Goal: Task Accomplishment & Management: Use online tool/utility

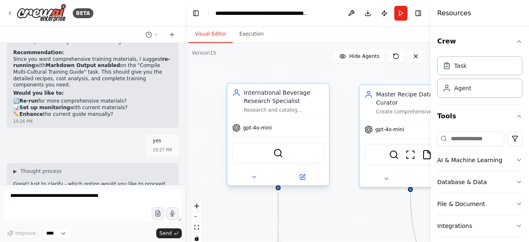
scroll to position [15376, 0]
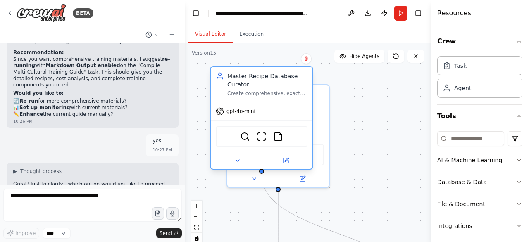
drag, startPoint x: 374, startPoint y: 147, endPoint x: 216, endPoint y: 131, distance: 159.5
click at [216, 131] on div "SerperDevTool ScrapeWebsiteTool FileReadTool" at bounding box center [262, 136] width 92 height 21
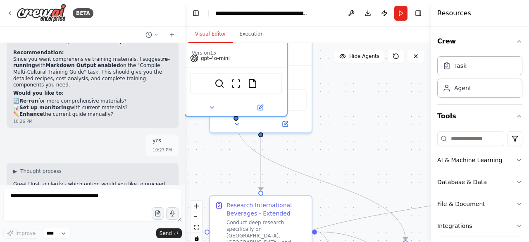
drag, startPoint x: 381, startPoint y: 166, endPoint x: 372, endPoint y: 122, distance: 44.7
click at [360, 105] on div ".deletable-edge-delete-btn { width: 20px; height: 20px; border: 0px solid #ffff…" at bounding box center [308, 146] width 246 height 207
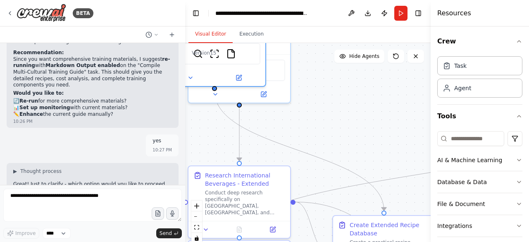
drag, startPoint x: 419, startPoint y: 165, endPoint x: 380, endPoint y: 114, distance: 63.9
click at [380, 114] on div ".deletable-edge-delete-btn { width: 20px; height: 20px; border: 0px solid #ffff…" at bounding box center [308, 146] width 246 height 207
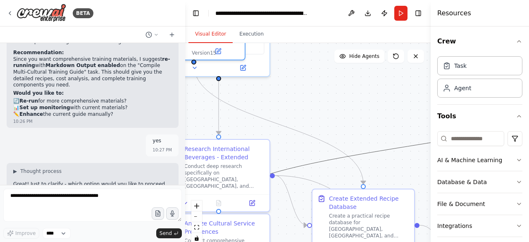
drag, startPoint x: 369, startPoint y: 149, endPoint x: 383, endPoint y: 114, distance: 37.5
click at [380, 104] on div ".deletable-edge-delete-btn { width: 20px; height: 20px; border: 0px solid #ffff…" at bounding box center [308, 146] width 246 height 207
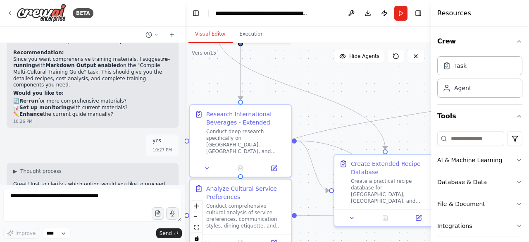
drag, startPoint x: 320, startPoint y: 148, endPoint x: 361, endPoint y: 94, distance: 68.1
click at [361, 94] on div ".deletable-edge-delete-btn { width: 20px; height: 20px; border: 0px solid #ffff…" at bounding box center [308, 146] width 246 height 207
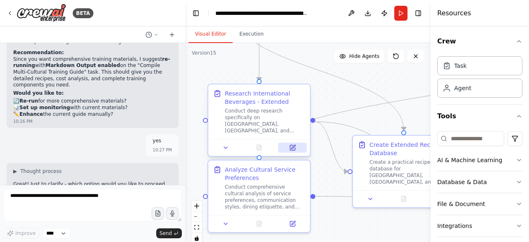
click at [293, 145] on icon at bounding box center [293, 147] width 4 height 4
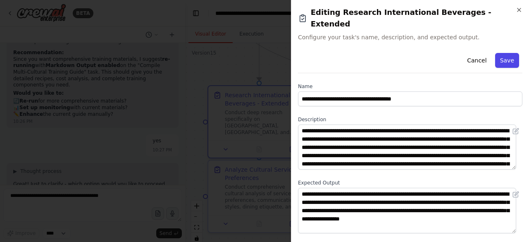
click at [501, 53] on button "Save" at bounding box center [507, 60] width 24 height 15
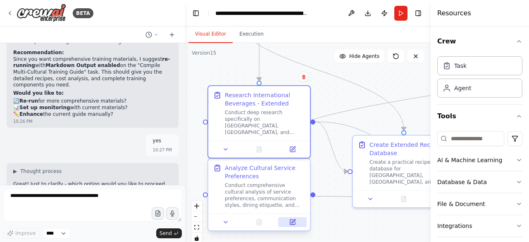
click at [293, 220] on icon at bounding box center [293, 221] width 4 height 4
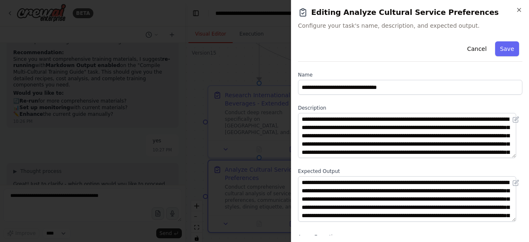
click at [501, 52] on button "Save" at bounding box center [507, 48] width 24 height 15
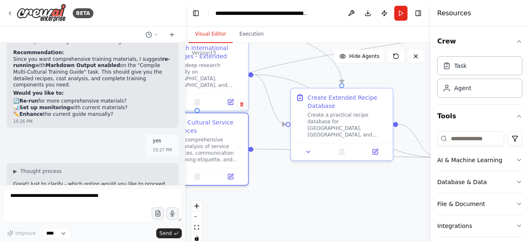
drag, startPoint x: 327, startPoint y: 211, endPoint x: 262, endPoint y: 166, distance: 79.1
click at [262, 166] on div ".deletable-edge-delete-btn { width: 20px; height: 20px; border: 0px solid #ffff…" at bounding box center [308, 146] width 246 height 207
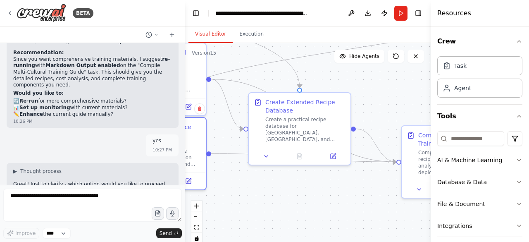
drag, startPoint x: 326, startPoint y: 196, endPoint x: 296, endPoint y: 194, distance: 30.2
click at [284, 200] on div ".deletable-edge-delete-btn { width: 20px; height: 20px; border: 0px solid #ffff…" at bounding box center [308, 146] width 246 height 207
click at [334, 154] on icon at bounding box center [332, 154] width 5 height 5
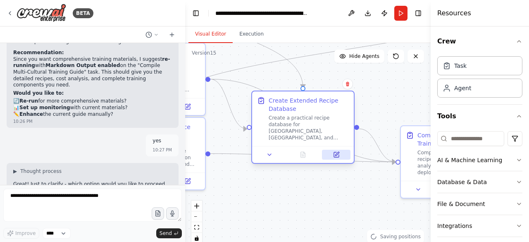
click at [339, 153] on icon at bounding box center [336, 154] width 7 height 7
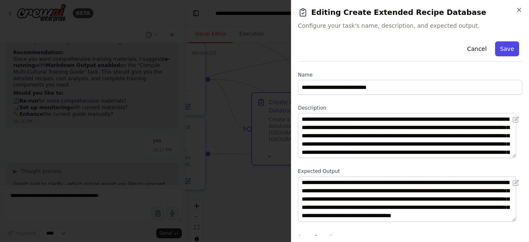
click at [505, 47] on button "Save" at bounding box center [507, 48] width 24 height 15
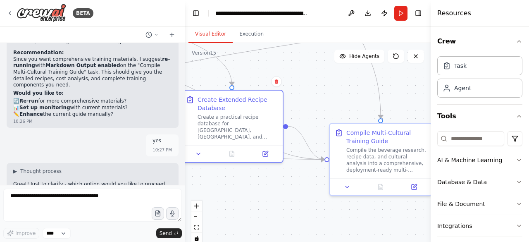
drag, startPoint x: 359, startPoint y: 196, endPoint x: 276, endPoint y: 193, distance: 82.7
click at [276, 193] on div ".deletable-edge-delete-btn { width: 20px; height: 20px; border: 0px solid #ffff…" at bounding box center [308, 146] width 246 height 207
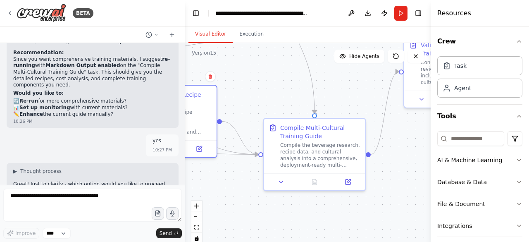
drag, startPoint x: 333, startPoint y: 204, endPoint x: 278, endPoint y: 199, distance: 55.2
click at [278, 199] on div ".deletable-edge-delete-btn { width: 20px; height: 20px; border: 0px solid #ffff…" at bounding box center [308, 146] width 246 height 207
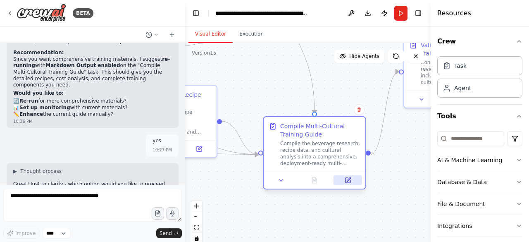
click at [349, 179] on icon at bounding box center [349, 179] width 4 height 4
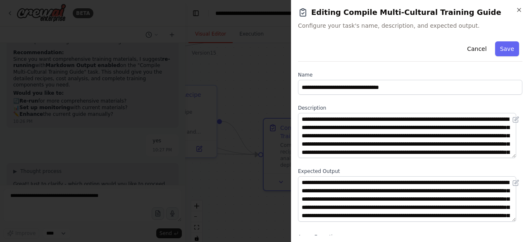
click at [497, 46] on button "Save" at bounding box center [507, 48] width 24 height 15
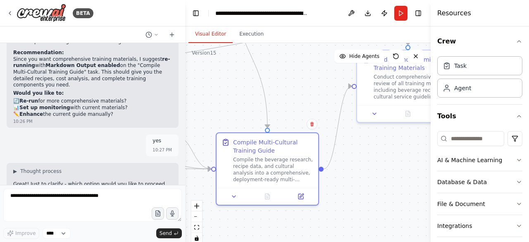
drag, startPoint x: 358, startPoint y: 178, endPoint x: 308, endPoint y: 195, distance: 52.8
click at [308, 195] on div ".deletable-edge-delete-btn { width: 20px; height: 20px; border: 0px solid #ffff…" at bounding box center [308, 146] width 246 height 207
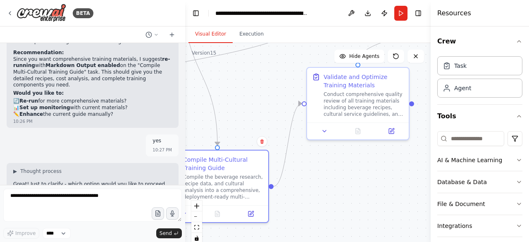
drag, startPoint x: 361, startPoint y: 174, endPoint x: 308, endPoint y: 205, distance: 61.3
click at [308, 205] on div ".deletable-edge-delete-btn { width: 20px; height: 20px; border: 0px solid #ffff…" at bounding box center [308, 146] width 246 height 207
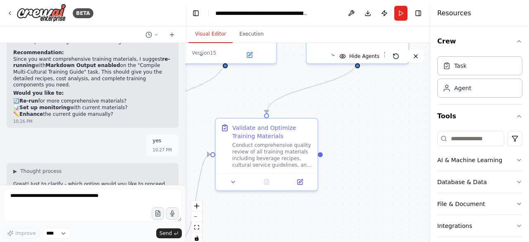
drag, startPoint x: 396, startPoint y: 183, endPoint x: 372, endPoint y: 193, distance: 26.1
click at [372, 193] on div ".deletable-edge-delete-btn { width: 20px; height: 20px; border: 0px solid #ffff…" at bounding box center [308, 146] width 246 height 207
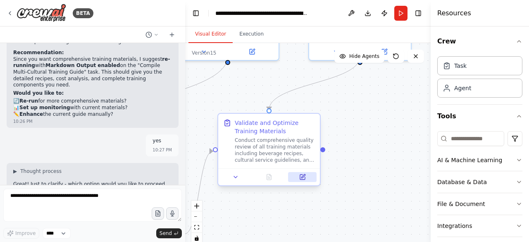
click at [303, 178] on icon at bounding box center [302, 176] width 5 height 5
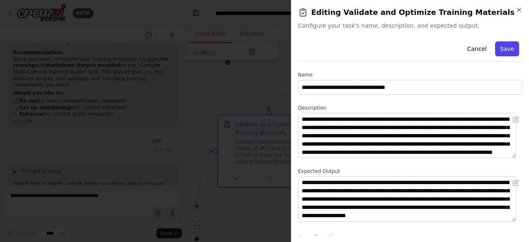
click at [498, 48] on button "Save" at bounding box center [507, 48] width 24 height 15
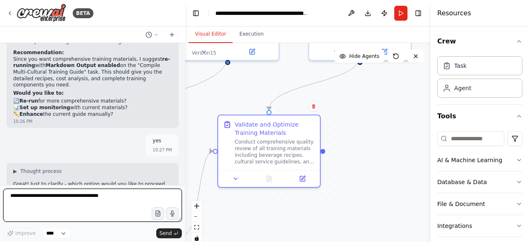
click at [20, 200] on textarea at bounding box center [92, 204] width 179 height 33
paste textarea "**********"
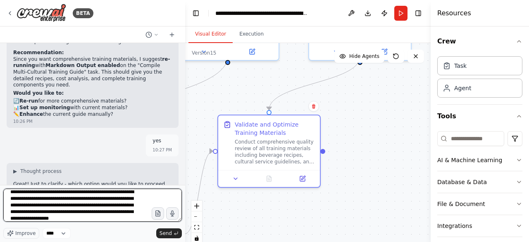
scroll to position [10, 0]
type textarea "**********"
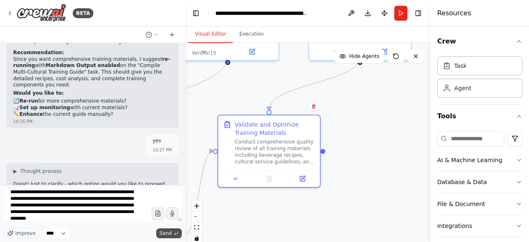
click at [165, 234] on span "Send" at bounding box center [166, 233] width 12 height 7
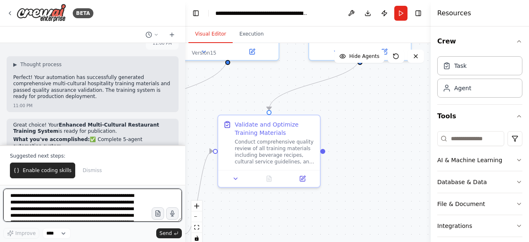
scroll to position [16053, 0]
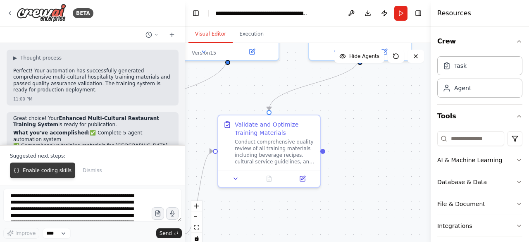
click at [33, 172] on span "Enable coding skills" at bounding box center [47, 170] width 49 height 7
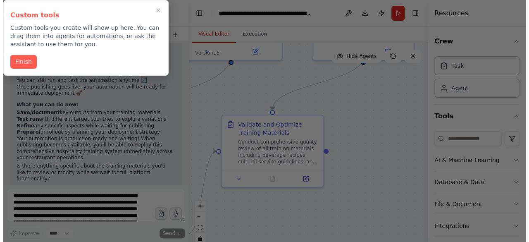
scroll to position [16353, 0]
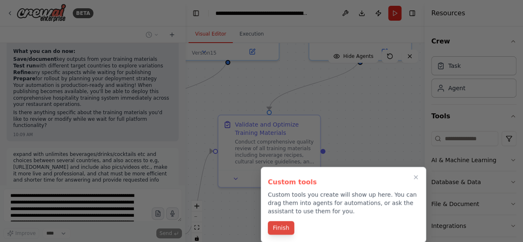
click at [281, 229] on button "Finish" at bounding box center [281, 228] width 26 height 14
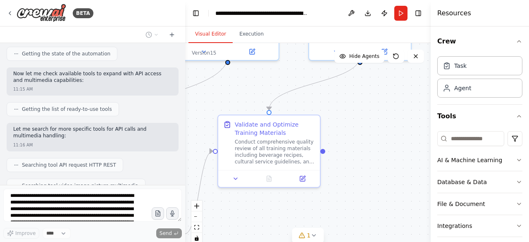
scroll to position [16577, 0]
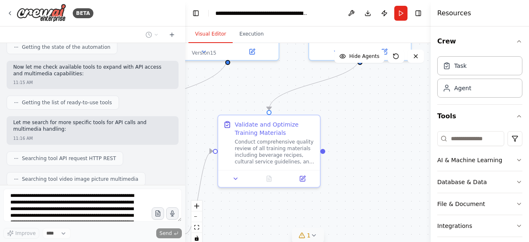
click at [312, 236] on icon at bounding box center [313, 235] width 7 height 7
click at [356, 195] on icon at bounding box center [359, 191] width 7 height 7
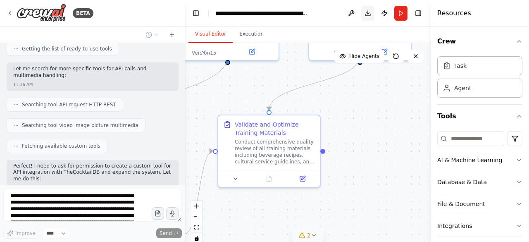
click at [364, 12] on button "Download" at bounding box center [367, 13] width 13 height 15
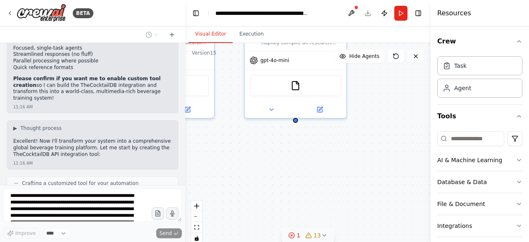
scroll to position [17138, 0]
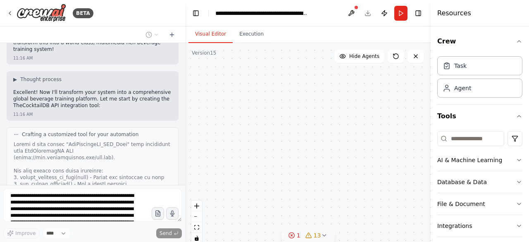
drag, startPoint x: 354, startPoint y: 131, endPoint x: 422, endPoint y: 178, distance: 83.2
click at [422, 178] on div "Global Cocktail Database Specialist Rapidly fetch authentic cocktail data from …" at bounding box center [308, 146] width 246 height 207
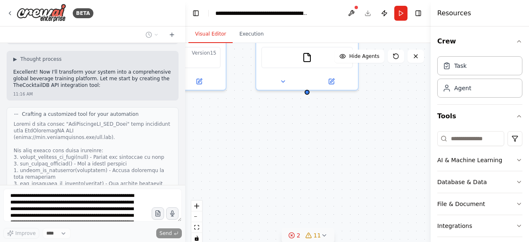
drag, startPoint x: 333, startPoint y: 148, endPoint x: 344, endPoint y: 138, distance: 14.1
click at [344, 138] on div ".deletable-edge-delete-btn { width: 20px; height: 20px; border: 0px solid #ffff…" at bounding box center [308, 146] width 246 height 207
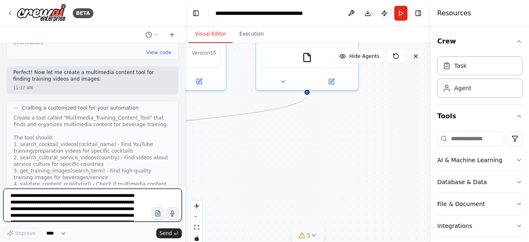
scroll to position [17495, 0]
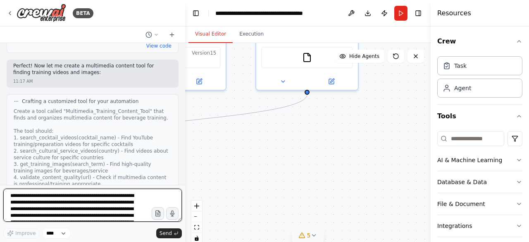
click at [10, 195] on textarea "**********" at bounding box center [92, 204] width 179 height 33
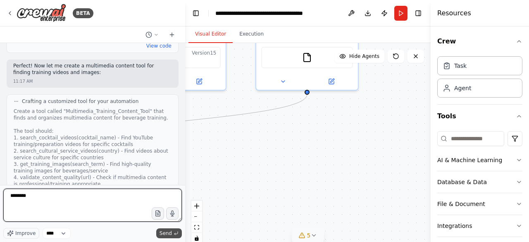
type textarea "********"
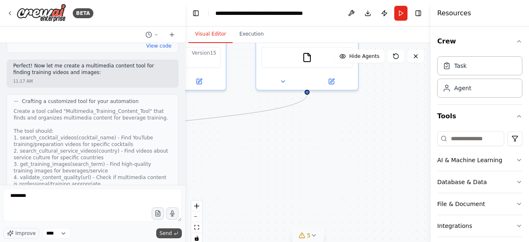
click at [162, 236] on span "Send" at bounding box center [166, 233] width 12 height 7
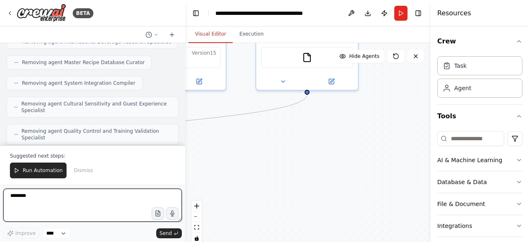
scroll to position [17839, 0]
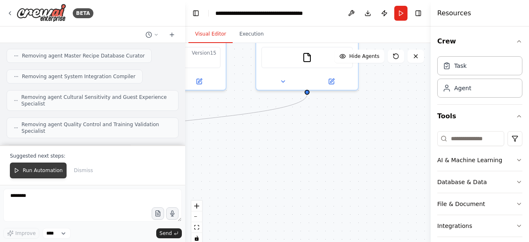
click at [33, 171] on span "Run Automation" at bounding box center [43, 170] width 40 height 7
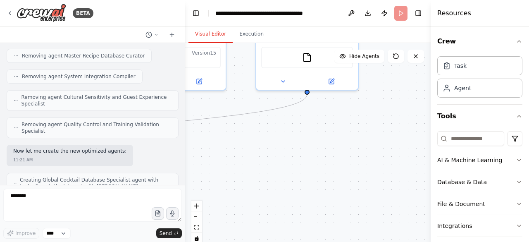
scroll to position [17800, 0]
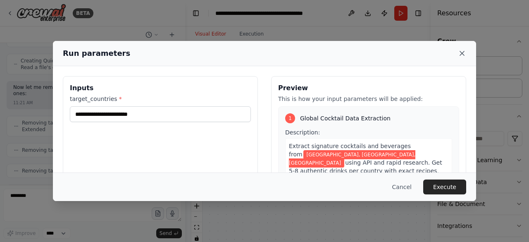
click at [462, 51] on icon at bounding box center [462, 53] width 8 height 8
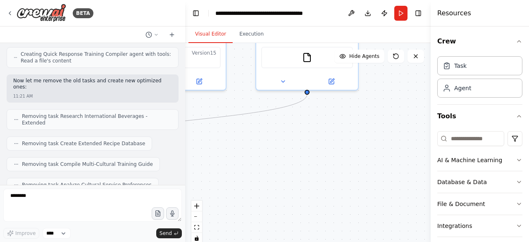
drag, startPoint x: 117, startPoint y: 150, endPoint x: 29, endPoint y: 156, distance: 88.2
copy code "Japan, Mexico, France"
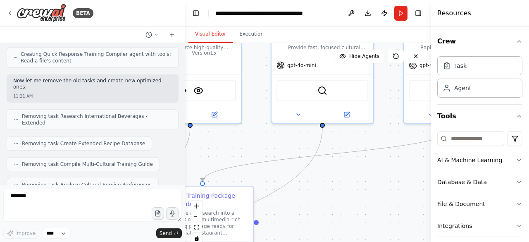
drag, startPoint x: 285, startPoint y: 148, endPoint x: 436, endPoint y: 183, distance: 155.2
click at [438, 185] on div "BETA Hello! I'm the CrewAI assistant. What kind of automation do you want to bu…" at bounding box center [264, 121] width 529 height 242
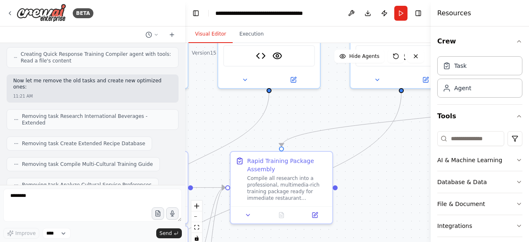
drag, startPoint x: 340, startPoint y: 177, endPoint x: 433, endPoint y: 137, distance: 101.1
click at [433, 137] on div "BETA Hello! I'm the CrewAI assistant. What kind of automation do you want to bu…" at bounding box center [264, 121] width 529 height 242
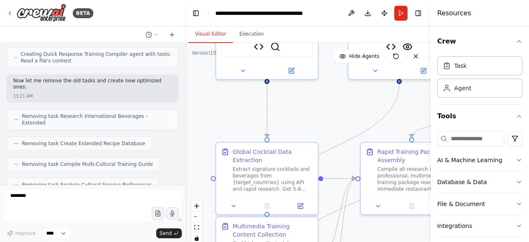
drag, startPoint x: 241, startPoint y: 124, endPoint x: 344, endPoint y: 114, distance: 104.2
click at [359, 115] on div ".deletable-edge-delete-btn { width: 20px; height: 20px; border: 0px solid #ffff…" at bounding box center [308, 146] width 246 height 207
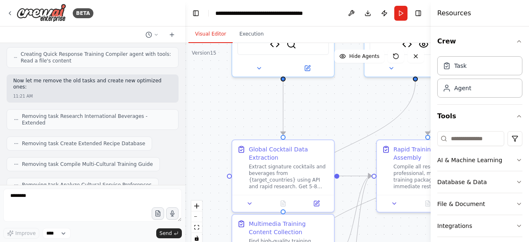
drag, startPoint x: 258, startPoint y: 114, endPoint x: 351, endPoint y: 114, distance: 93.4
click at [351, 114] on div ".deletable-edge-delete-btn { width: 20px; height: 20px; border: 0px solid #ffff…" at bounding box center [308, 146] width 246 height 207
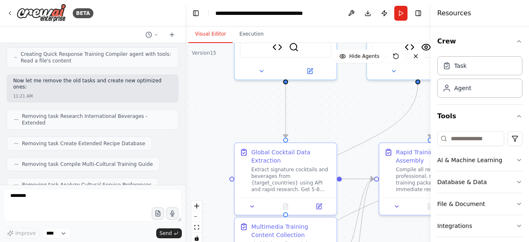
drag, startPoint x: 307, startPoint y: 110, endPoint x: 226, endPoint y: 109, distance: 81.4
click at [226, 109] on div ".deletable-edge-delete-btn { width: 20px; height: 20px; border: 0px solid #ffff…" at bounding box center [308, 146] width 246 height 207
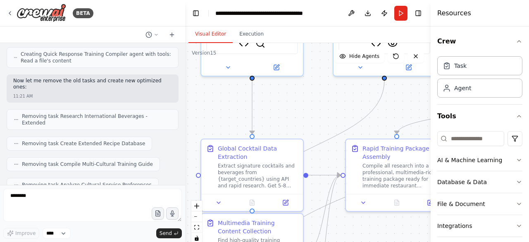
drag, startPoint x: 301, startPoint y: 109, endPoint x: 293, endPoint y: 109, distance: 8.7
click at [293, 109] on div ".deletable-edge-delete-btn { width: 20px; height: 20px; border: 0px solid #ffff…" at bounding box center [308, 146] width 246 height 207
click at [401, 14] on button "Run" at bounding box center [400, 13] width 13 height 15
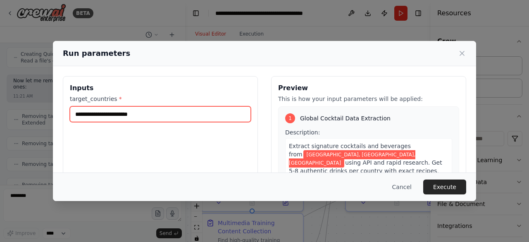
drag, startPoint x: 74, startPoint y: 113, endPoint x: 162, endPoint y: 116, distance: 88.1
click at [162, 116] on input "**********" at bounding box center [160, 114] width 181 height 16
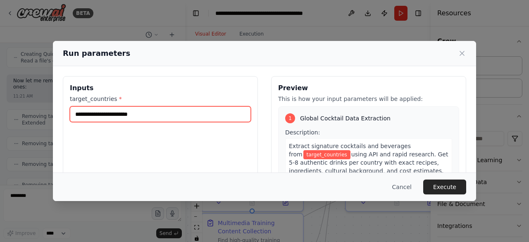
paste input "**********"
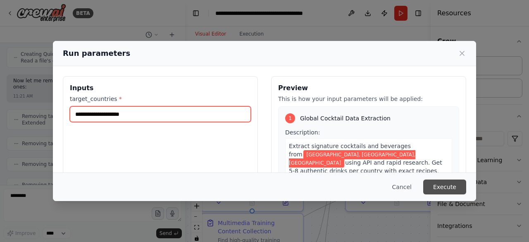
type input "**********"
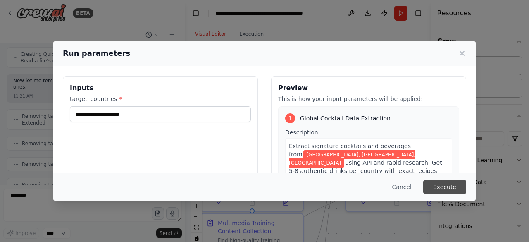
click at [451, 187] on button "Execute" at bounding box center [444, 186] width 43 height 15
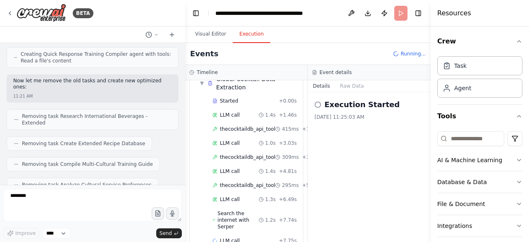
scroll to position [67, 0]
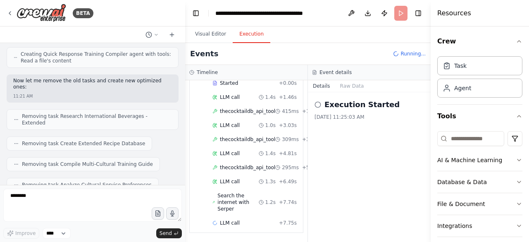
click at [182, 47] on div at bounding box center [183, 121] width 3 height 242
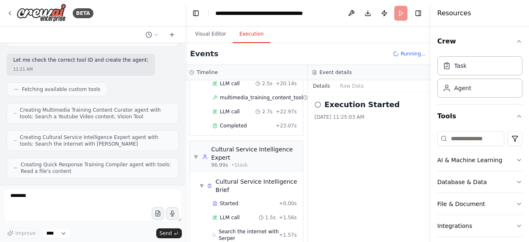
scroll to position [705, 0]
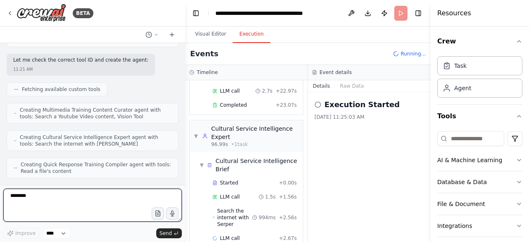
click at [15, 200] on textarea "********" at bounding box center [92, 204] width 179 height 33
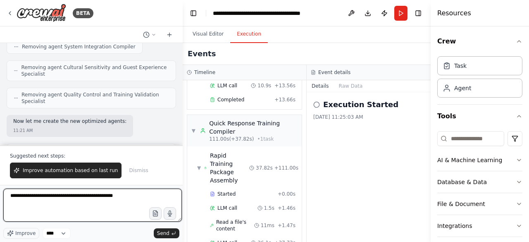
scroll to position [18109, 0]
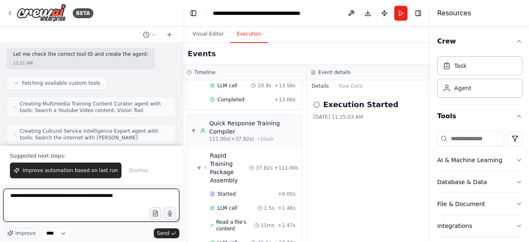
drag, startPoint x: 183, startPoint y: 138, endPoint x: 180, endPoint y: 148, distance: 11.0
click at [182, 147] on div at bounding box center [180, 121] width 3 height 242
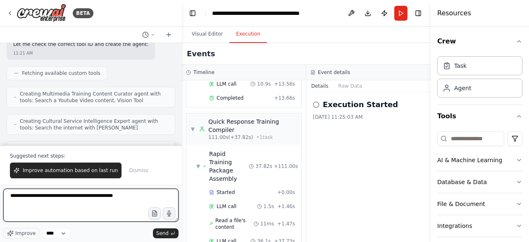
scroll to position [18307, 0]
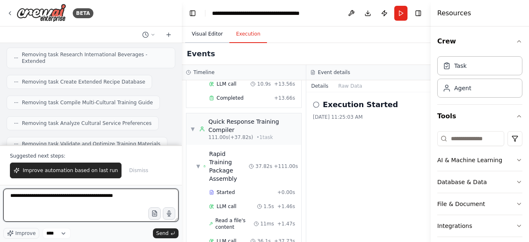
type textarea "**********"
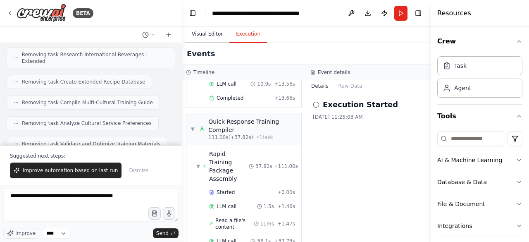
drag, startPoint x: 205, startPoint y: 33, endPoint x: 214, endPoint y: 45, distance: 15.0
click at [205, 33] on button "Visual Editor" at bounding box center [207, 34] width 44 height 17
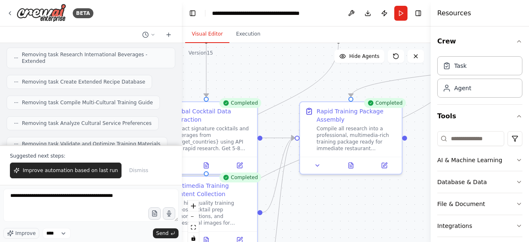
drag, startPoint x: 322, startPoint y: 105, endPoint x: 280, endPoint y: 67, distance: 56.5
click at [280, 67] on div ".deletable-edge-delete-btn { width: 20px; height: 20px; border: 0px solid #ffff…" at bounding box center [306, 146] width 249 height 207
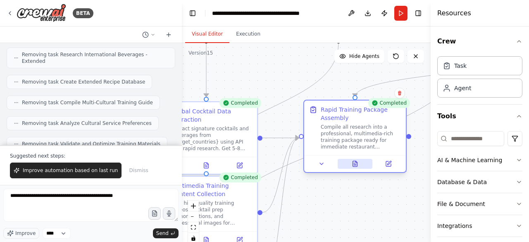
click at [352, 165] on icon at bounding box center [355, 163] width 7 height 7
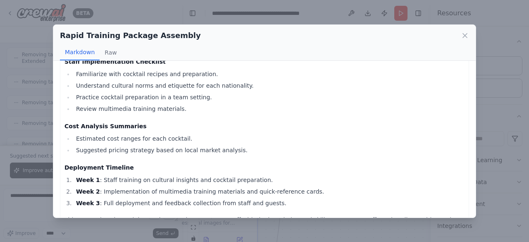
scroll to position [1526, 0]
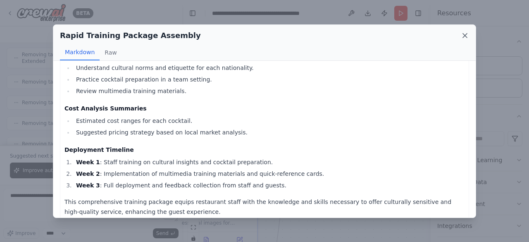
click at [464, 35] on icon at bounding box center [465, 35] width 8 height 8
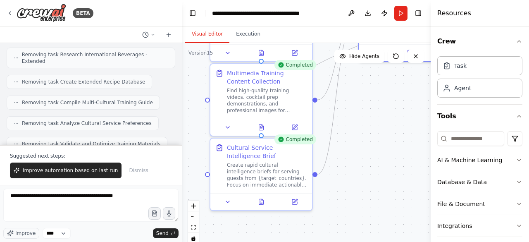
drag, startPoint x: 305, startPoint y: 215, endPoint x: 359, endPoint y: 105, distance: 122.6
click at [359, 103] on div ".deletable-edge-delete-btn { width: 20px; height: 20px; border: 0px solid #ffff…" at bounding box center [306, 146] width 249 height 207
click at [261, 200] on icon at bounding box center [261, 199] width 5 height 5
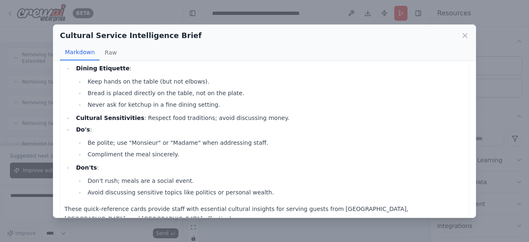
scroll to position [477, 0]
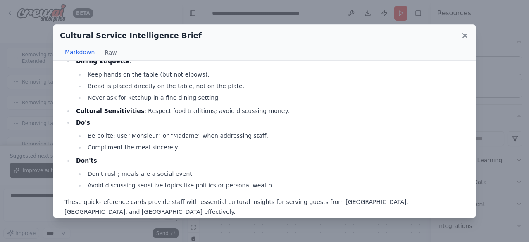
click at [463, 34] on icon at bounding box center [465, 35] width 8 height 8
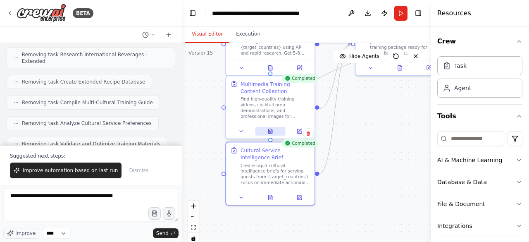
click at [272, 131] on icon at bounding box center [271, 131] width 4 height 5
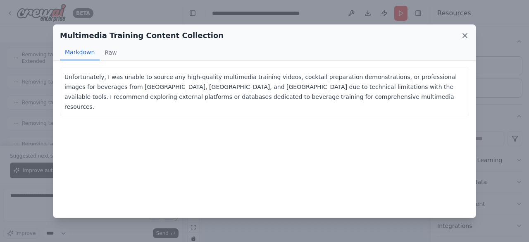
click at [465, 35] on icon at bounding box center [465, 35] width 4 height 4
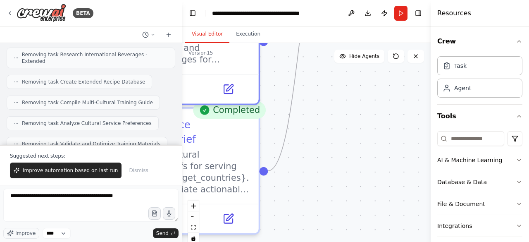
click at [371, 163] on div ".deletable-edge-delete-btn { width: 20px; height: 20px; border: 0px solid #ffff…" at bounding box center [306, 146] width 249 height 207
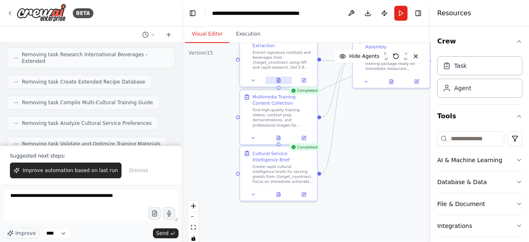
click at [279, 78] on icon at bounding box center [278, 80] width 3 height 4
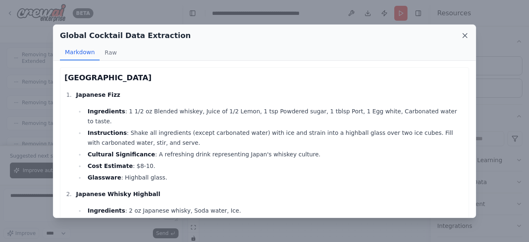
click at [465, 38] on icon at bounding box center [465, 35] width 8 height 8
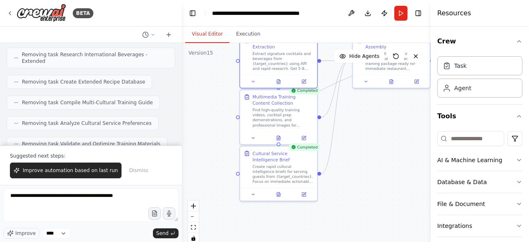
click at [389, 168] on div ".deletable-edge-delete-btn { width: 20px; height: 20px; border: 0px solid #ffff…" at bounding box center [306, 146] width 249 height 207
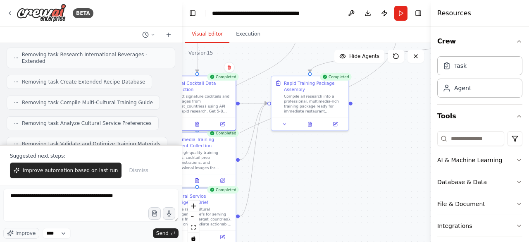
drag, startPoint x: 391, startPoint y: 162, endPoint x: 311, endPoint y: 205, distance: 90.3
click at [311, 205] on div ".deletable-edge-delete-btn { width: 20px; height: 20px; border: 0px solid #ffff…" at bounding box center [306, 146] width 249 height 207
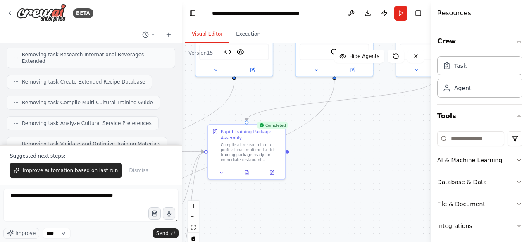
drag, startPoint x: 373, startPoint y: 173, endPoint x: 310, endPoint y: 221, distance: 79.6
click at [310, 221] on div ".deletable-edge-delete-btn { width: 20px; height: 20px; border: 0px solid #ffff…" at bounding box center [306, 146] width 249 height 207
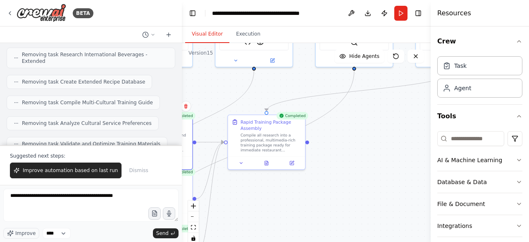
drag, startPoint x: 339, startPoint y: 197, endPoint x: 361, endPoint y: 169, distance: 36.5
click at [361, 169] on div ".deletable-edge-delete-btn { width: 20px; height: 20px; border: 0px solid #ffff…" at bounding box center [306, 146] width 249 height 207
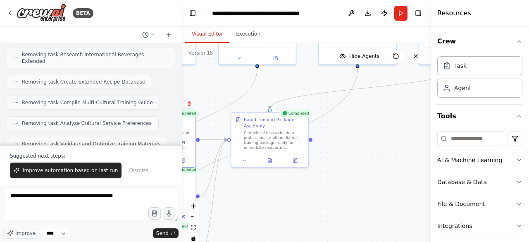
drag, startPoint x: 356, startPoint y: 172, endPoint x: 384, endPoint y: 160, distance: 29.9
click at [384, 160] on div ".deletable-edge-delete-btn { width: 20px; height: 20px; border: 0px solid #ffff…" at bounding box center [306, 146] width 249 height 207
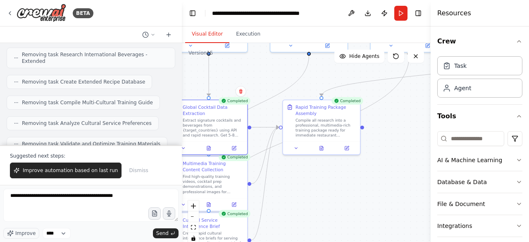
drag, startPoint x: 316, startPoint y: 198, endPoint x: 343, endPoint y: 194, distance: 27.5
click at [343, 194] on div ".deletable-edge-delete-btn { width: 20px; height: 20px; border: 0px solid #ffff…" at bounding box center [306, 146] width 249 height 207
click at [69, 169] on span "Improve automation based on last run" at bounding box center [70, 170] width 95 height 7
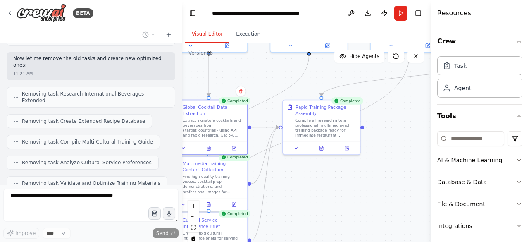
scroll to position [18289, 0]
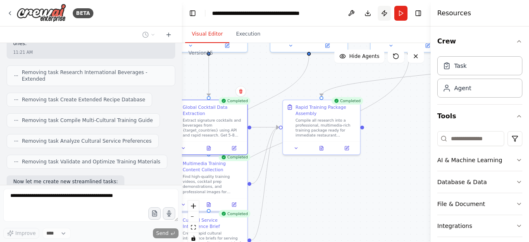
click at [385, 14] on button "Publish" at bounding box center [384, 13] width 13 height 15
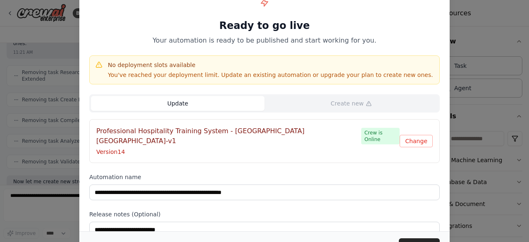
click at [182, 105] on button "Update" at bounding box center [178, 103] width 174 height 15
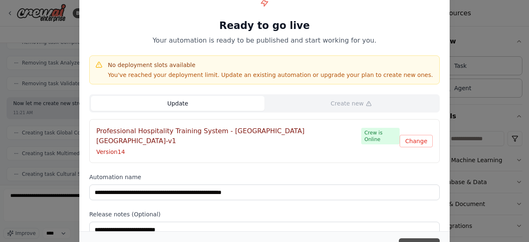
click at [412, 240] on button "Update" at bounding box center [419, 245] width 41 height 15
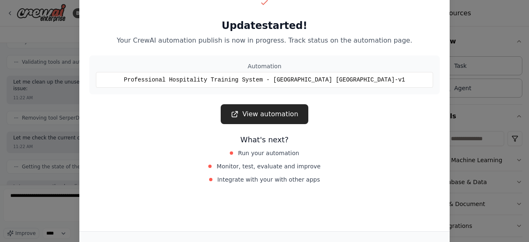
scroll to position [18583, 0]
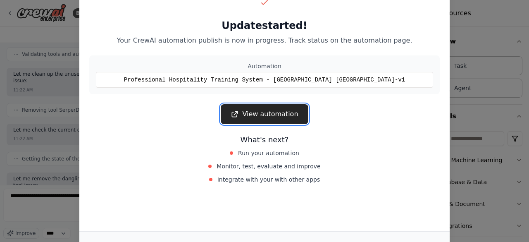
click at [277, 112] on link "View automation" at bounding box center [264, 114] width 87 height 20
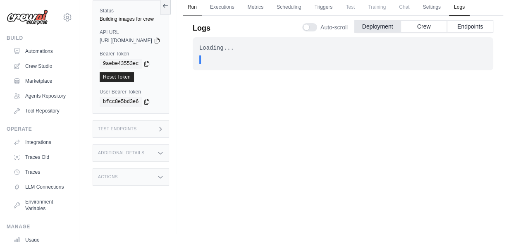
click at [202, 8] on link "Run" at bounding box center [192, 7] width 19 height 17
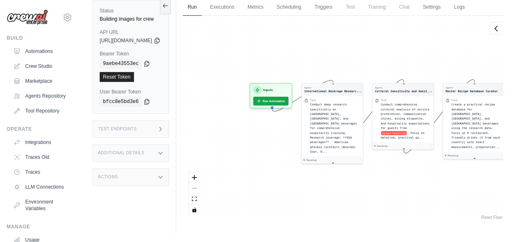
drag, startPoint x: 217, startPoint y: 66, endPoint x: 515, endPoint y: 81, distance: 298.4
click at [515, 81] on div "Submit a support request Describe your issue or question * Please be specific a…" at bounding box center [300, 104] width 443 height 260
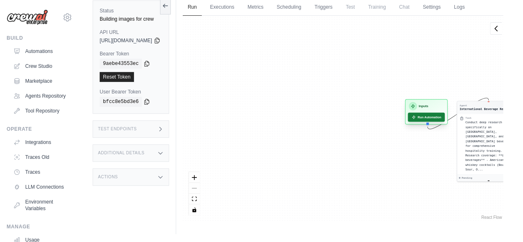
click at [443, 116] on button "Run Automation" at bounding box center [426, 116] width 37 height 9
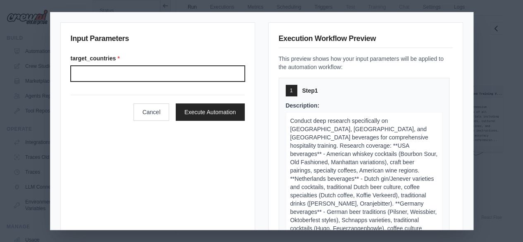
click at [98, 71] on input "target_countries *" at bounding box center [158, 74] width 174 height 16
paste input "**********"
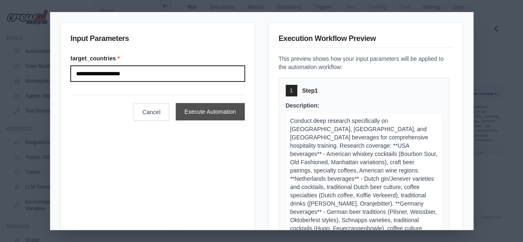
type input "**********"
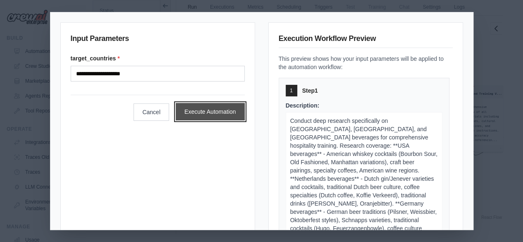
click at [199, 110] on button "Execute Automation" at bounding box center [210, 111] width 69 height 17
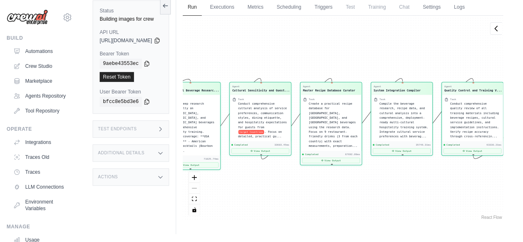
scroll to position [597, 0]
click at [36, 67] on link "Crew Studio" at bounding box center [42, 66] width 62 height 13
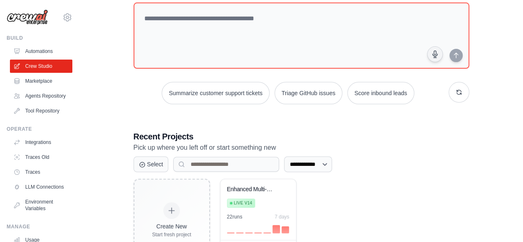
scroll to position [67, 0]
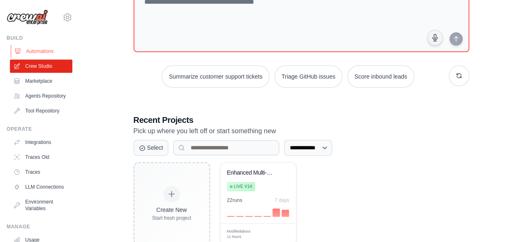
click at [46, 50] on link "Automations" at bounding box center [42, 51] width 62 height 13
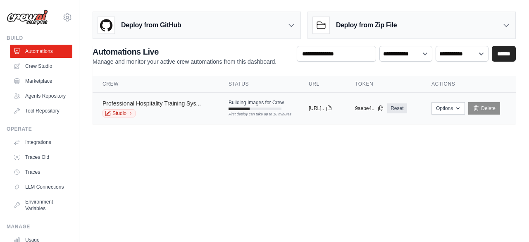
click at [147, 103] on link "Professional Hospitality Training Sys..." at bounding box center [152, 103] width 98 height 7
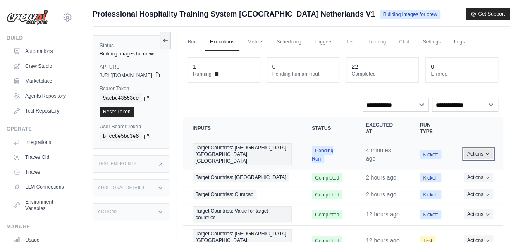
click at [491, 150] on button "Actions" at bounding box center [478, 154] width 29 height 10
click at [452, 166] on link "View Details" at bounding box center [466, 168] width 53 height 13
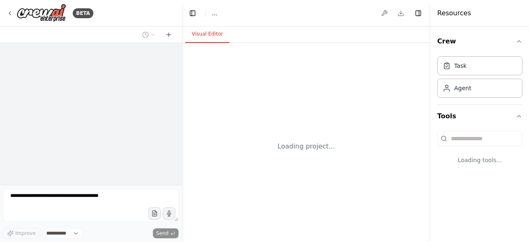
select select "****"
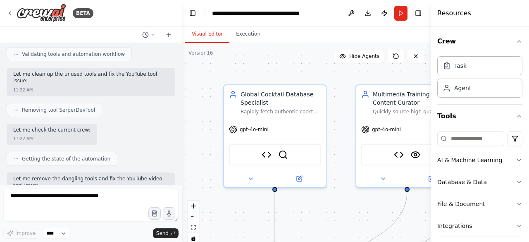
scroll to position [18542, 0]
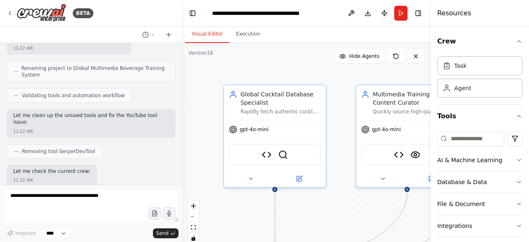
drag, startPoint x: 12, startPoint y: 113, endPoint x: 47, endPoint y: 112, distance: 34.7
copy strong "Cultural Depth"
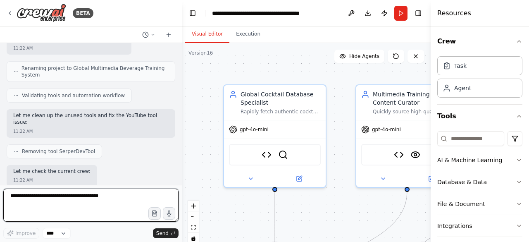
click at [19, 197] on textarea at bounding box center [90, 204] width 175 height 33
paste textarea "**********"
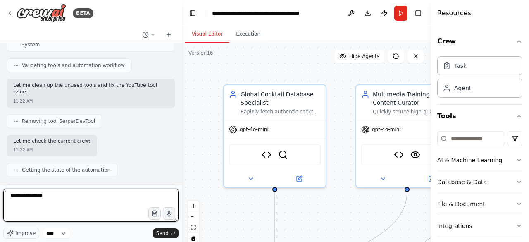
scroll to position [18583, 0]
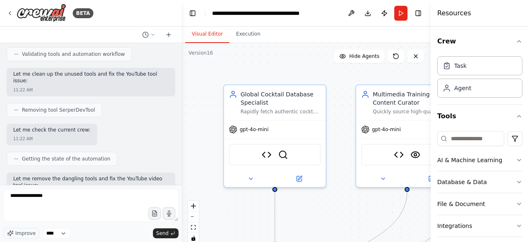
drag, startPoint x: 13, startPoint y: 110, endPoint x: 48, endPoint y: 110, distance: 34.7
copy strong "Output Format"
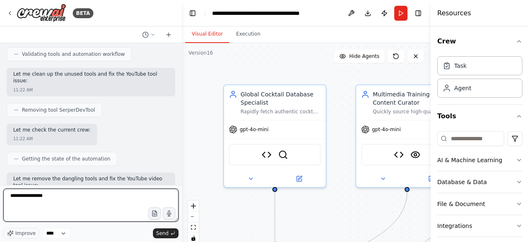
click at [54, 200] on textarea "**********" at bounding box center [90, 204] width 175 height 33
paste textarea "**********"
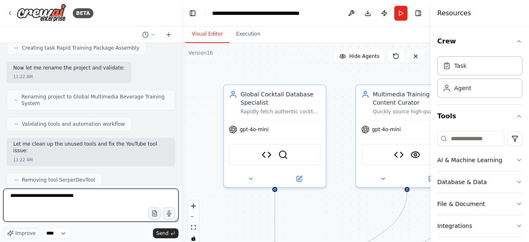
scroll to position [18501, 0]
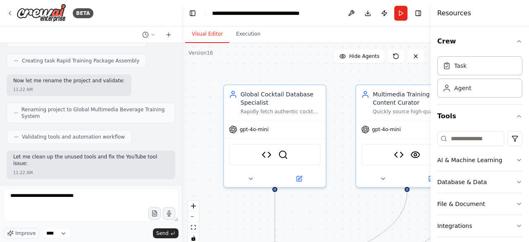
drag, startPoint x: 13, startPoint y: 115, endPoint x: 21, endPoint y: 115, distance: 8.3
drag, startPoint x: 14, startPoint y: 131, endPoint x: 93, endPoint y: 136, distance: 78.7
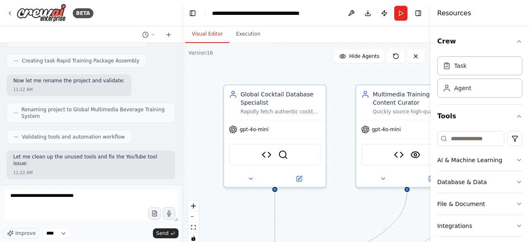
copy ul "Real working image URLs from the cocktail database Specific YouTube training vi…"
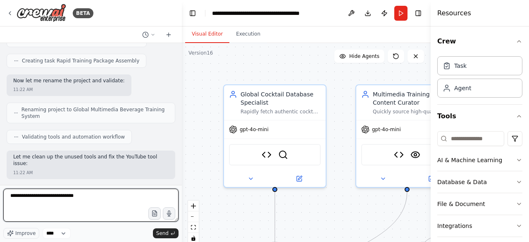
click at [89, 200] on textarea "**********" at bounding box center [90, 204] width 175 height 33
paste textarea "**********"
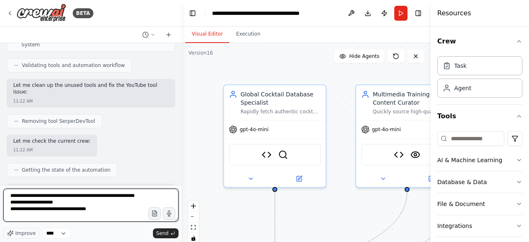
scroll to position [18583, 0]
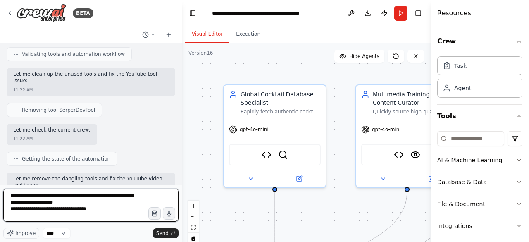
click at [109, 213] on textarea "**********" at bounding box center [90, 204] width 175 height 33
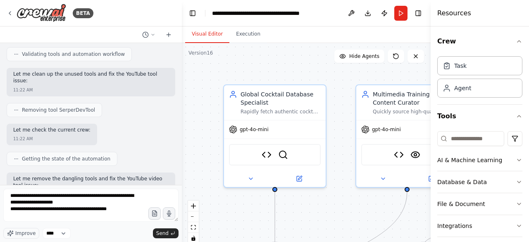
drag, startPoint x: 67, startPoint y: 154, endPoint x: 117, endPoint y: 155, distance: 49.6
copy p "focus on other aspects"
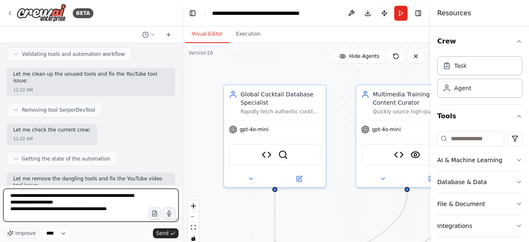
click at [121, 207] on textarea "**********" at bounding box center [90, 204] width 175 height 33
paste textarea "**********"
type textarea "**********"
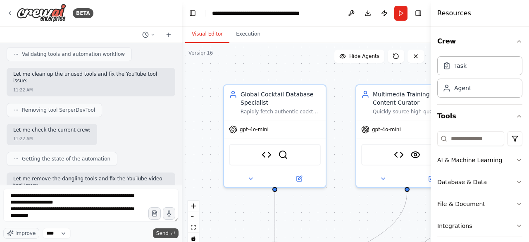
click at [160, 233] on span "Send" at bounding box center [162, 233] width 12 height 7
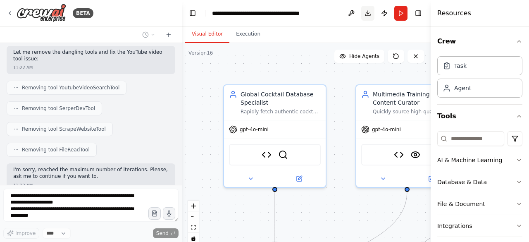
scroll to position [18716, 0]
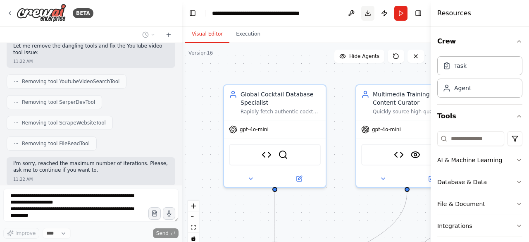
click at [366, 14] on button "Download" at bounding box center [367, 13] width 13 height 15
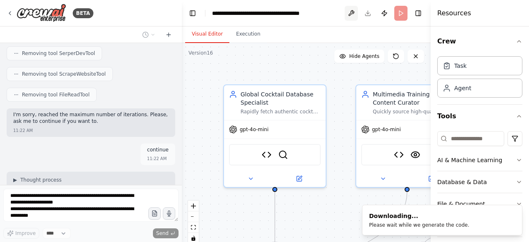
click at [351, 14] on button at bounding box center [351, 13] width 13 height 15
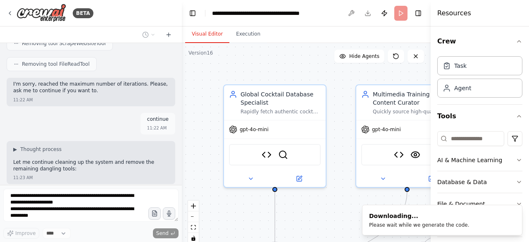
scroll to position [18802, 0]
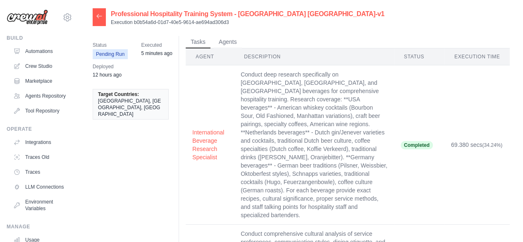
click at [327, 25] on div "Professional Hospitality Training System - [GEOGRAPHIC_DATA] [GEOGRAPHIC_DATA]-…" at bounding box center [301, 17] width 417 height 18
click at [42, 52] on link "Automations" at bounding box center [42, 51] width 62 height 13
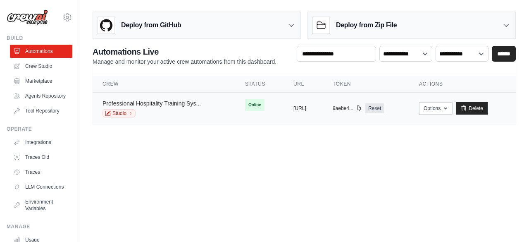
click at [168, 102] on link "Professional Hospitality Training Sys..." at bounding box center [152, 103] width 98 height 7
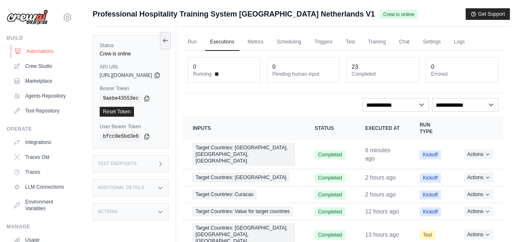
click at [36, 52] on link "Automations" at bounding box center [42, 51] width 62 height 13
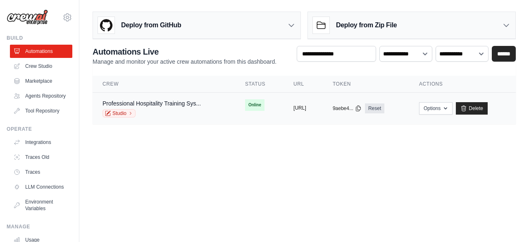
click at [306, 105] on button "[URL]" at bounding box center [299, 108] width 13 height 7
click at [150, 104] on link "Professional Hospitality Training Sys..." at bounding box center [152, 103] width 98 height 7
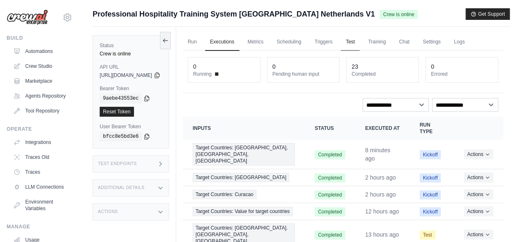
click at [360, 37] on link "Test" at bounding box center [350, 41] width 19 height 17
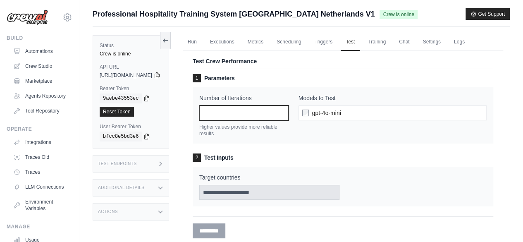
click at [241, 110] on input "*" at bounding box center [243, 112] width 89 height 15
type input "***"
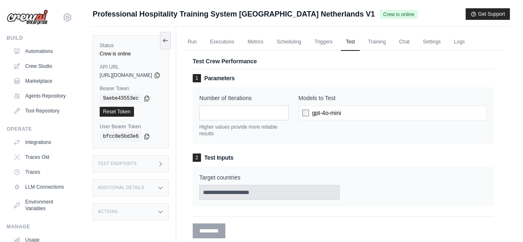
click at [237, 174] on label "Target countries" at bounding box center [269, 177] width 141 height 8
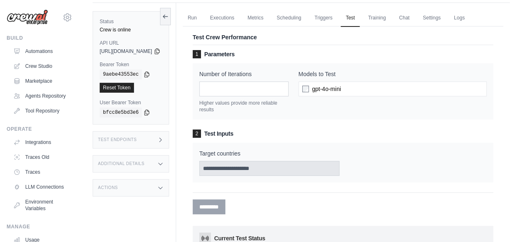
scroll to position [41, 0]
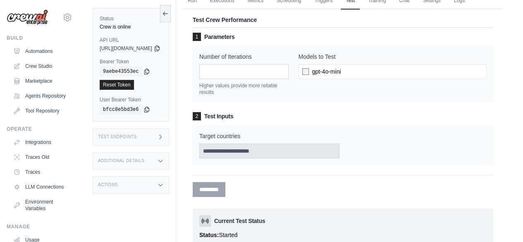
click at [281, 161] on div "Target countries" at bounding box center [343, 145] width 300 height 40
click at [244, 115] on h3 "2 Test Inputs" at bounding box center [343, 116] width 300 height 8
click at [237, 139] on label "Target countries" at bounding box center [269, 136] width 141 height 8
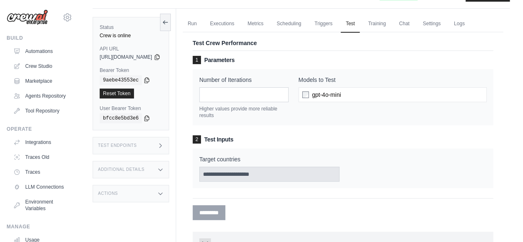
scroll to position [0, 0]
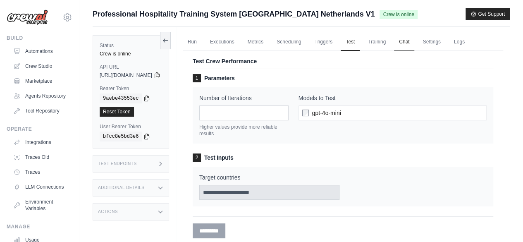
click at [414, 42] on link "Chat" at bounding box center [404, 41] width 20 height 17
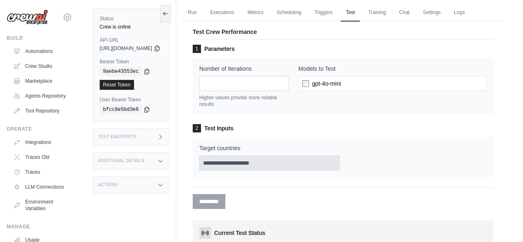
scroll to position [41, 0]
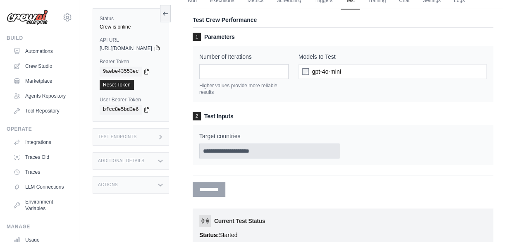
click at [248, 125] on div "Target countries" at bounding box center [343, 145] width 300 height 40
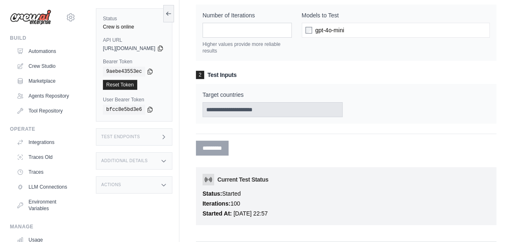
scroll to position [0, 0]
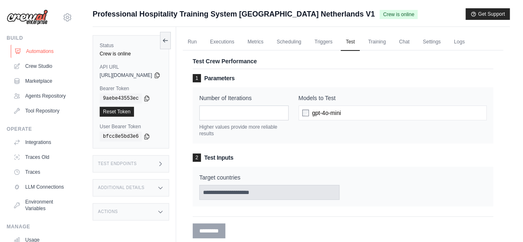
click at [34, 50] on link "Automations" at bounding box center [42, 51] width 62 height 13
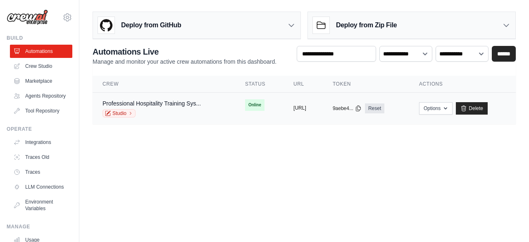
click at [306, 109] on button "https://professional-hospitality-tr" at bounding box center [299, 108] width 13 height 7
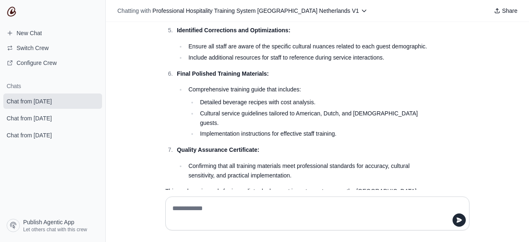
scroll to position [1573, 0]
click at [203, 210] on textarea at bounding box center [315, 213] width 289 height 23
type textarea "*****"
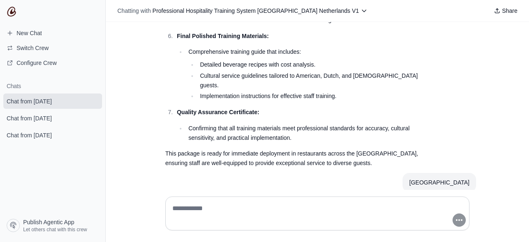
scroll to position [1612, 0]
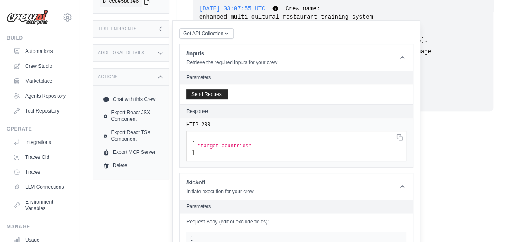
scroll to position [97, 0]
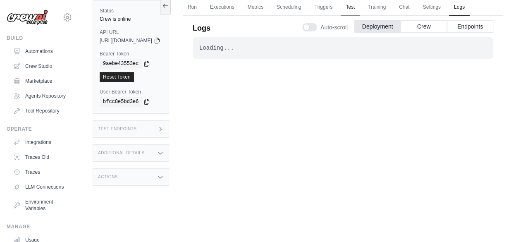
click at [360, 5] on link "Test" at bounding box center [350, 7] width 19 height 17
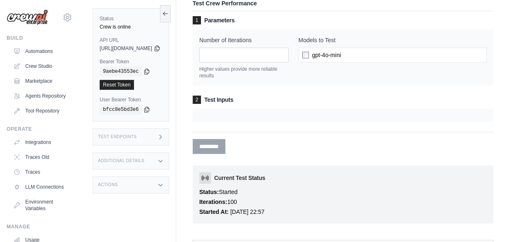
scroll to position [76, 0]
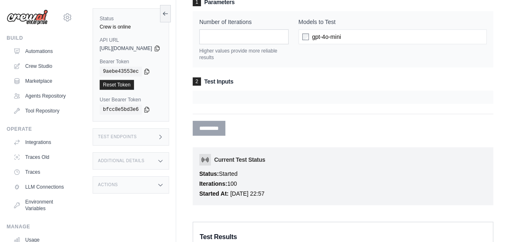
click at [237, 92] on div at bounding box center [343, 97] width 300 height 13
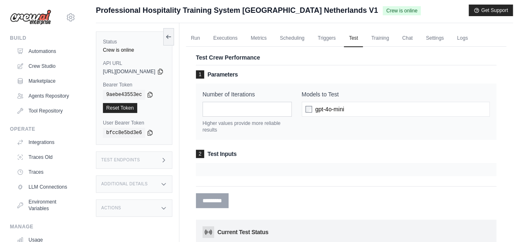
scroll to position [0, 0]
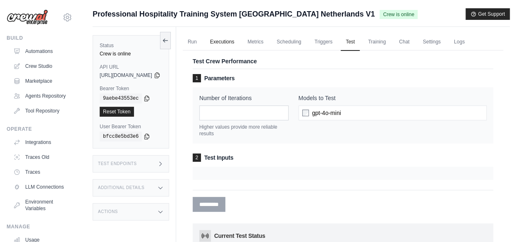
click at [234, 41] on link "Executions" at bounding box center [222, 41] width 34 height 17
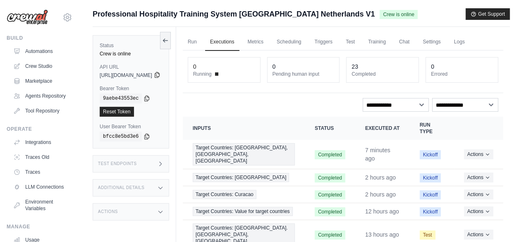
click at [160, 76] on icon at bounding box center [157, 75] width 7 height 7
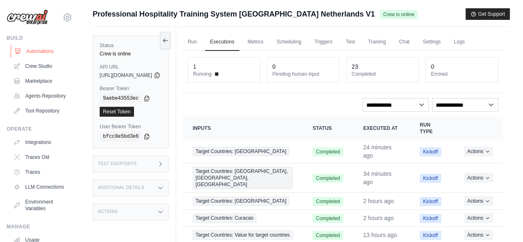
click at [44, 51] on link "Automations" at bounding box center [42, 51] width 62 height 13
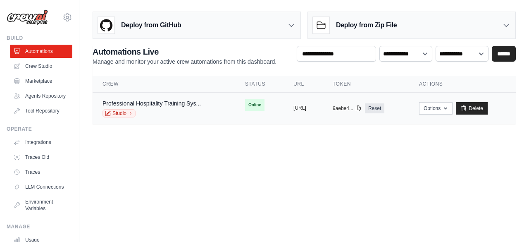
click at [293, 105] on button "https://professional-hospitality-tr" at bounding box center [299, 108] width 13 height 7
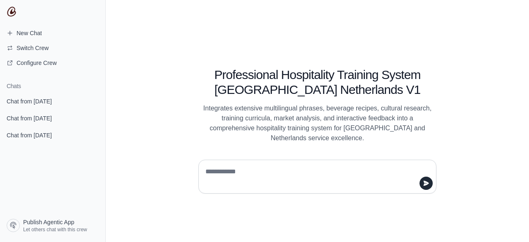
click at [241, 176] on textarea at bounding box center [315, 176] width 222 height 23
click at [235, 172] on textarea "**********" at bounding box center [315, 176] width 222 height 23
type textarea "**********"
click at [423, 180] on icon "submit" at bounding box center [426, 183] width 7 height 7
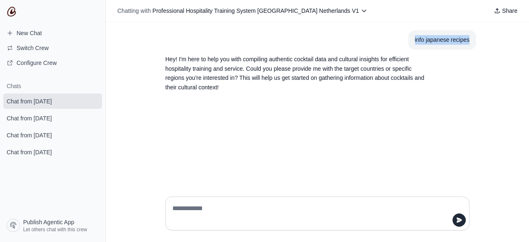
drag, startPoint x: 470, startPoint y: 39, endPoint x: 414, endPoint y: 43, distance: 56.3
click at [414, 43] on section "info japanese recipes" at bounding box center [442, 39] width 68 height 19
copy div "info japanese recipes"
click at [196, 207] on textarea at bounding box center [315, 213] width 289 height 23
paste textarea "**********"
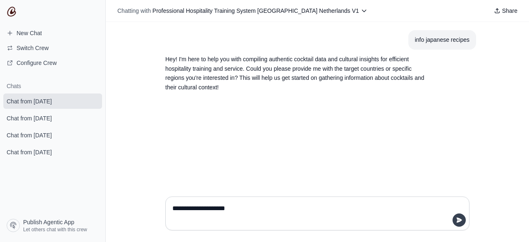
type textarea "**********"
click at [456, 220] on button "submit" at bounding box center [459, 219] width 13 height 13
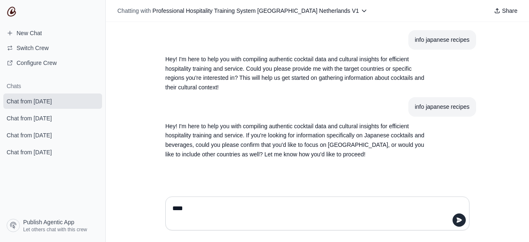
type textarea "*****"
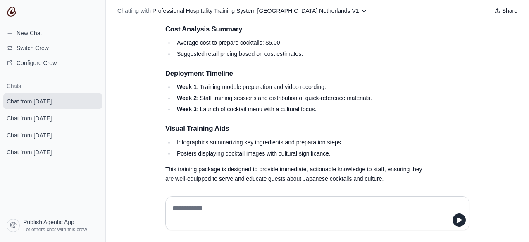
scroll to position [1092, 0]
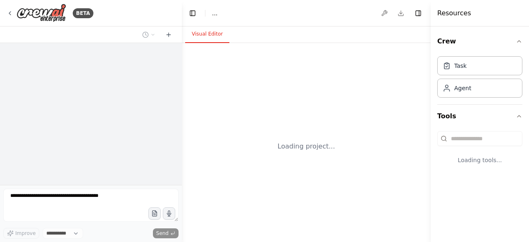
select select "****"
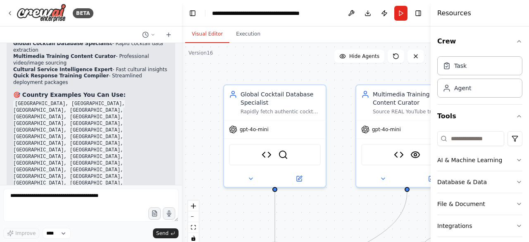
scroll to position [19358, 0]
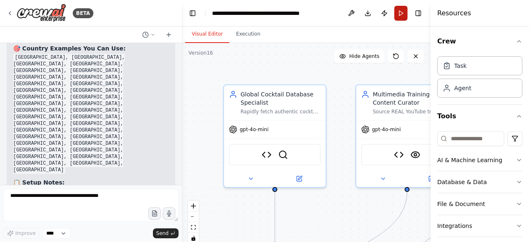
click at [403, 13] on button "Run" at bounding box center [400, 13] width 13 height 15
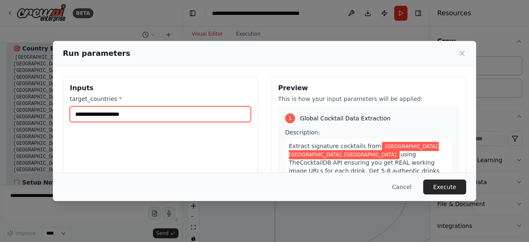
click at [154, 110] on input "**********" at bounding box center [160, 114] width 181 height 16
click at [147, 114] on input "**********" at bounding box center [160, 114] width 181 height 16
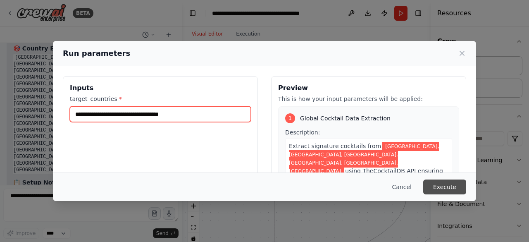
type input "**********"
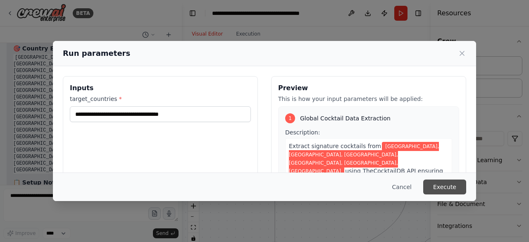
click at [448, 185] on button "Execute" at bounding box center [444, 186] width 43 height 15
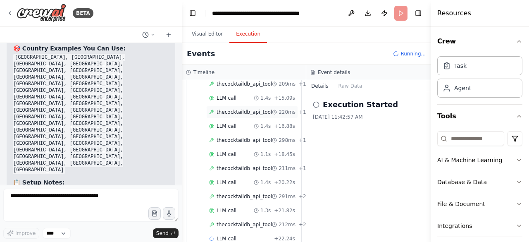
scroll to position [288, 0]
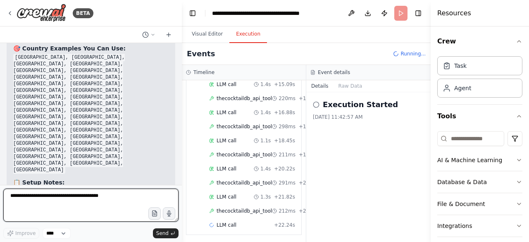
click at [11, 195] on textarea at bounding box center [90, 204] width 175 height 33
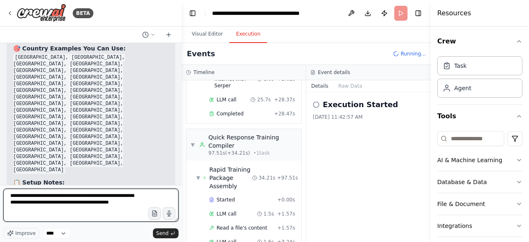
scroll to position [889, 0]
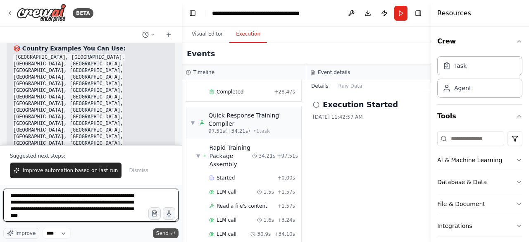
type textarea "**********"
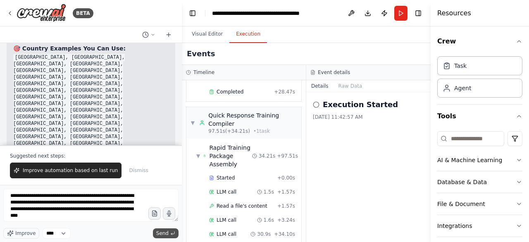
click at [165, 232] on span "Send" at bounding box center [162, 233] width 12 height 7
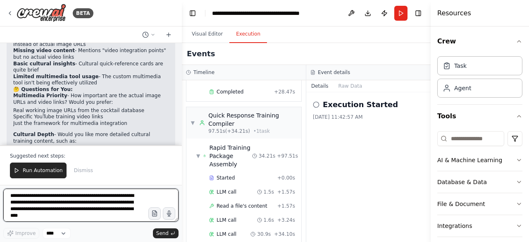
scroll to position [19702, 0]
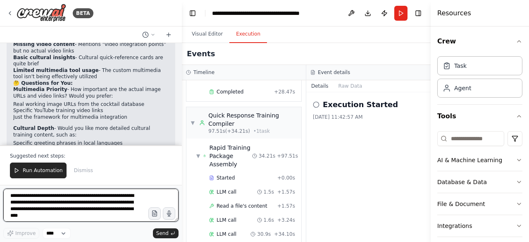
click at [20, 200] on textarea "**********" at bounding box center [90, 204] width 175 height 33
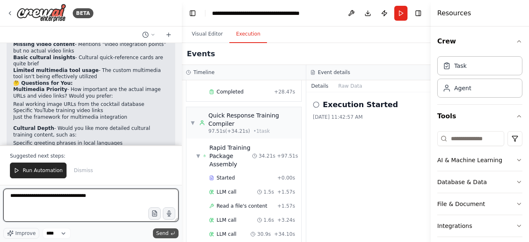
type textarea "**********"
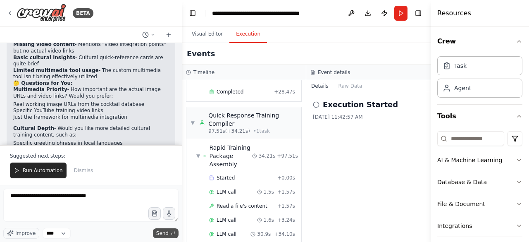
click at [161, 233] on span "Send" at bounding box center [162, 233] width 12 height 7
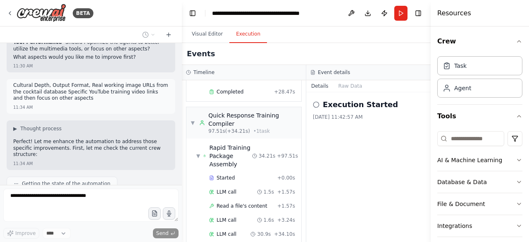
scroll to position [19908, 0]
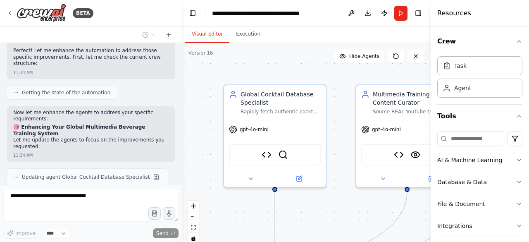
click at [209, 34] on button "Visual Editor" at bounding box center [207, 34] width 44 height 17
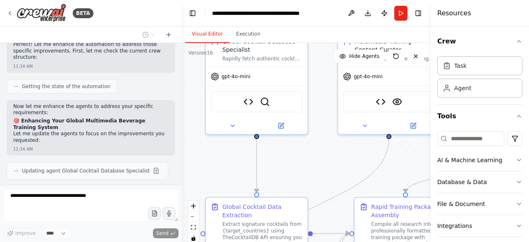
drag, startPoint x: 348, startPoint y: 153, endPoint x: 199, endPoint y: 41, distance: 186.5
click at [199, 41] on div "Visual Editor Execution Version 16 Show Tools Hide Agents .deletable-edge-delet…" at bounding box center [306, 133] width 249 height 215
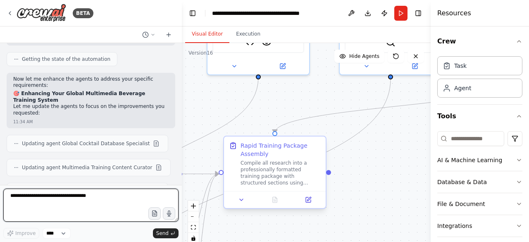
scroll to position [19997, 0]
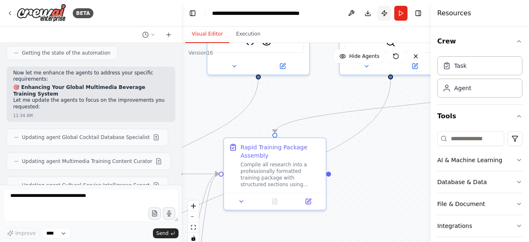
click at [384, 12] on button "Publish" at bounding box center [384, 13] width 13 height 15
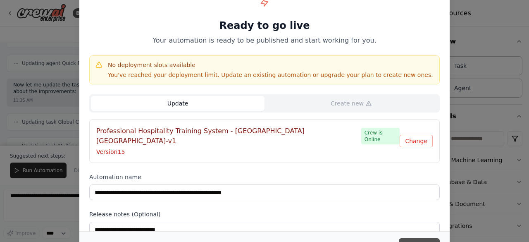
click at [417, 241] on button "Update" at bounding box center [419, 245] width 41 height 15
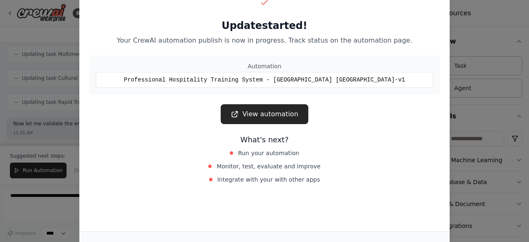
scroll to position [20245, 0]
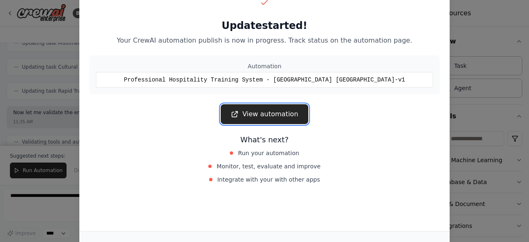
click at [258, 116] on link "View automation" at bounding box center [264, 114] width 87 height 20
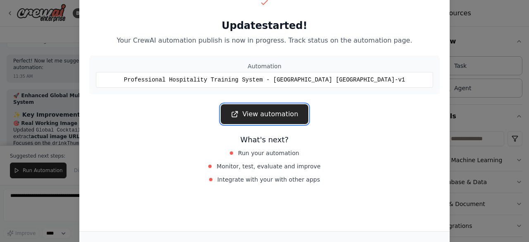
scroll to position [20448, 0]
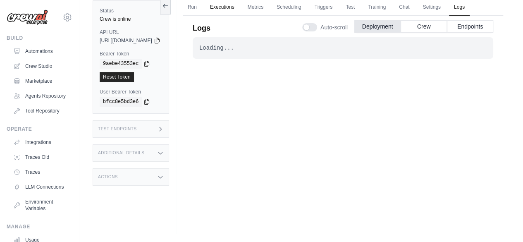
click at [238, 4] on link "Executions" at bounding box center [222, 7] width 34 height 17
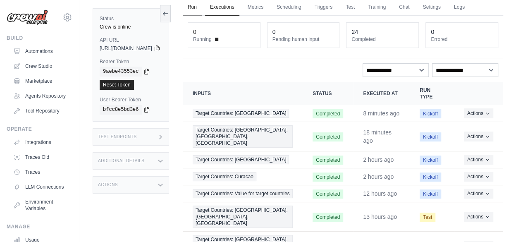
click at [202, 6] on link "Run" at bounding box center [192, 7] width 19 height 17
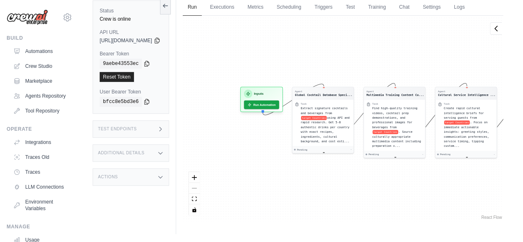
drag, startPoint x: 227, startPoint y: 68, endPoint x: 326, endPoint y: 69, distance: 99.2
click at [326, 69] on div "Agent Global Cocktail Database Speci... Task Extract signature cocktails and be…" at bounding box center [343, 118] width 320 height 205
click at [277, 101] on button "Run Automation" at bounding box center [261, 102] width 37 height 9
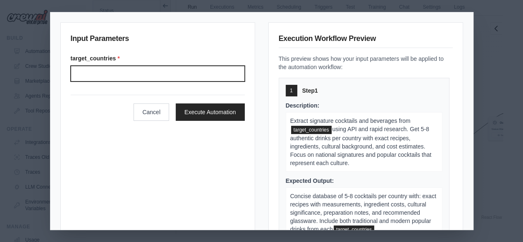
click at [102, 74] on input "Target countries" at bounding box center [158, 74] width 174 height 16
type input "**********"
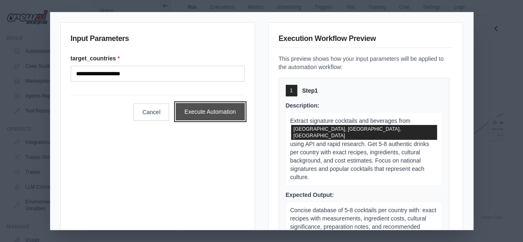
click at [197, 108] on button "Execute Automation" at bounding box center [210, 111] width 69 height 17
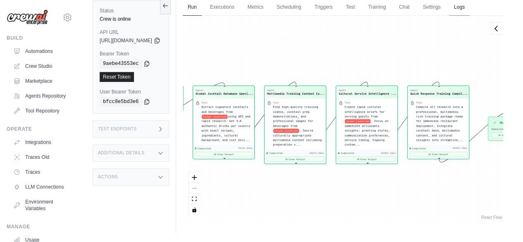
scroll to position [8045, 0]
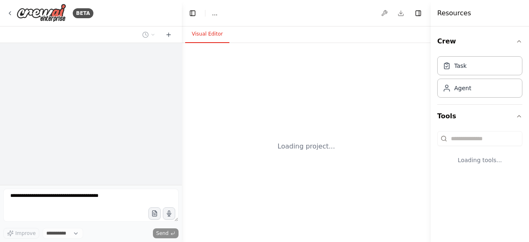
select select "****"
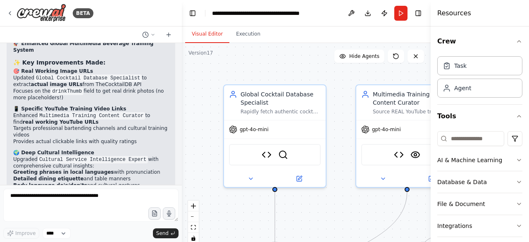
scroll to position [20409, 0]
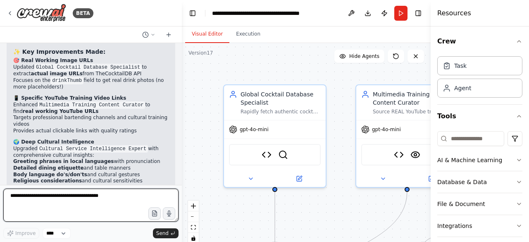
click at [31, 200] on textarea at bounding box center [90, 204] width 175 height 33
type textarea "**********"
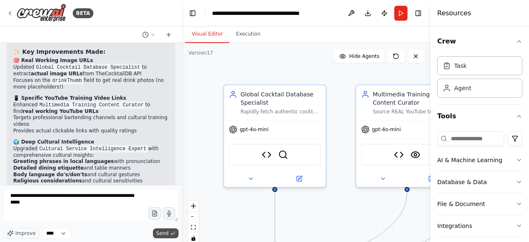
click at [162, 233] on span "Send" at bounding box center [162, 233] width 12 height 7
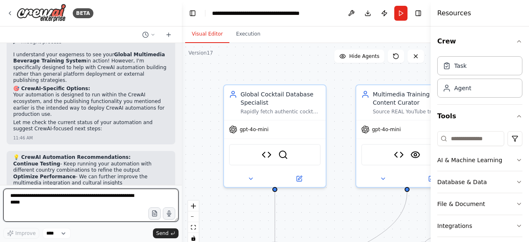
scroll to position [20775, 0]
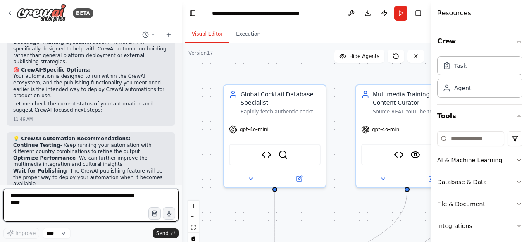
click at [27, 200] on textarea "**********" at bounding box center [90, 204] width 175 height 33
click at [21, 196] on textarea "**********" at bounding box center [90, 204] width 175 height 33
click at [57, 205] on textarea "**********" at bounding box center [90, 204] width 175 height 33
type textarea "**********"
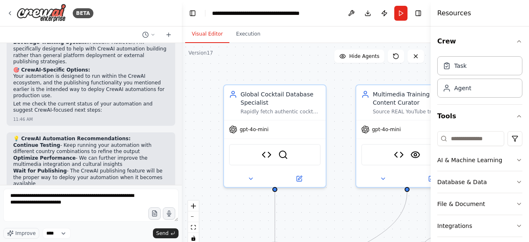
drag, startPoint x: 158, startPoint y: 232, endPoint x: 152, endPoint y: 236, distance: 7.0
click at [158, 234] on span "Send" at bounding box center [162, 233] width 12 height 7
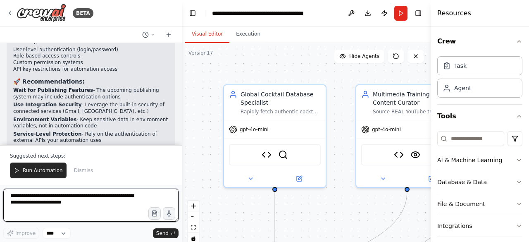
scroll to position [21589, 0]
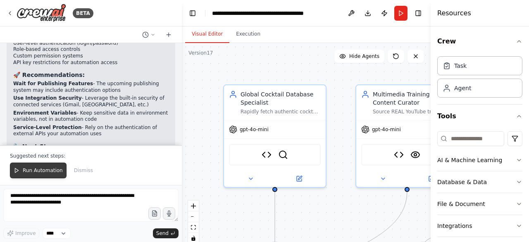
click at [37, 168] on span "Run Automation" at bounding box center [43, 170] width 40 height 7
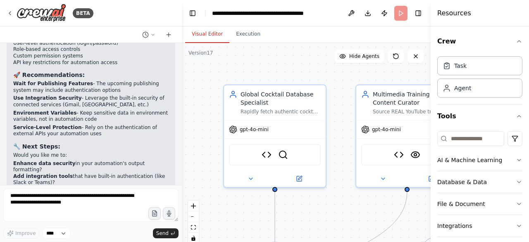
scroll to position [21549, 0]
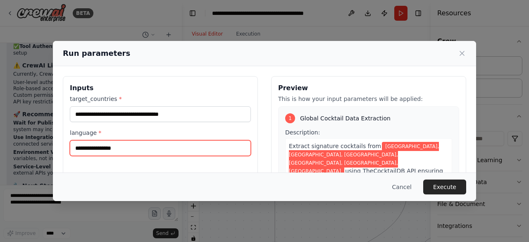
click at [146, 150] on input "language *" at bounding box center [160, 148] width 181 height 16
type input "**********"
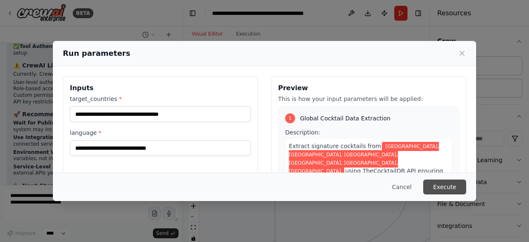
click at [440, 187] on button "Execute" at bounding box center [444, 186] width 43 height 15
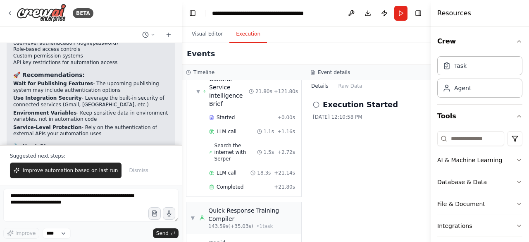
scroll to position [1270, 0]
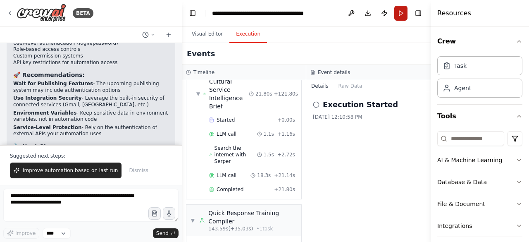
click at [396, 11] on button "Run" at bounding box center [400, 13] width 13 height 15
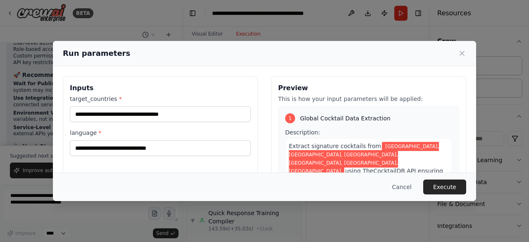
drag, startPoint x: 447, startPoint y: 184, endPoint x: 417, endPoint y: 167, distance: 34.6
click at [447, 184] on button "Execute" at bounding box center [444, 186] width 43 height 15
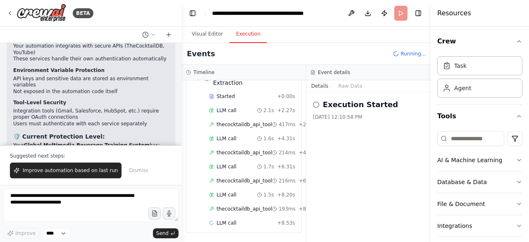
scroll to position [21465, 0]
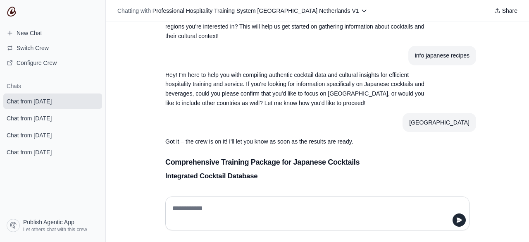
scroll to position [175, 0]
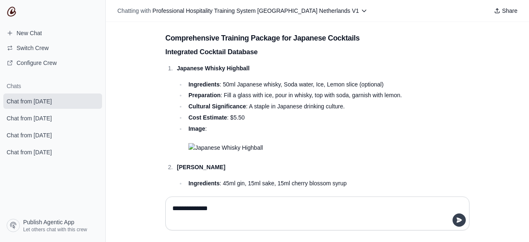
type textarea "**********"
click at [453, 222] on button "submit" at bounding box center [459, 219] width 13 height 13
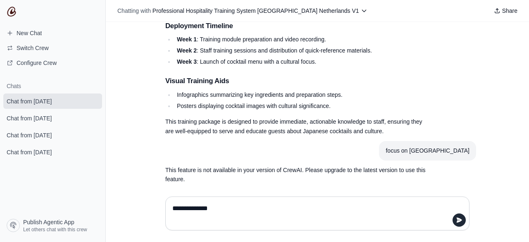
scroll to position [1215, 0]
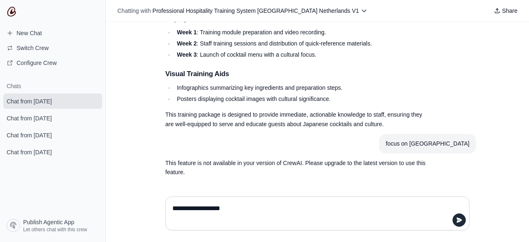
type textarea "**********"
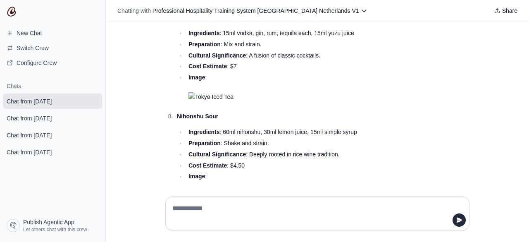
scroll to position [808, 0]
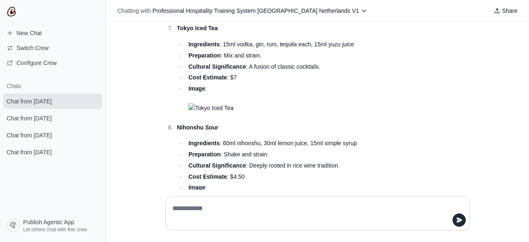
click at [195, 108] on img "Response" at bounding box center [308, 108] width 241 height 10
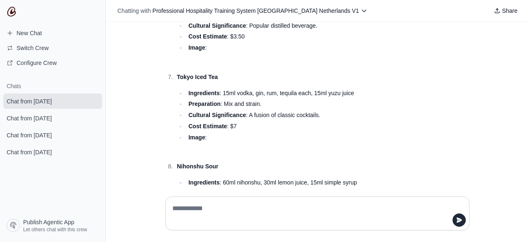
scroll to position [684, 0]
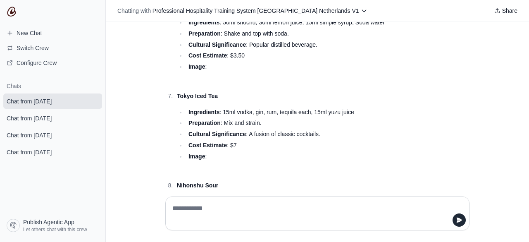
click at [188, 81] on img "Response" at bounding box center [188, 81] width 0 height 0
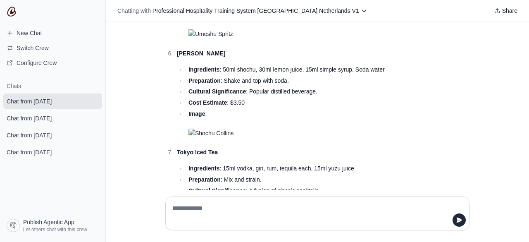
drag, startPoint x: 198, startPoint y: 134, endPoint x: 370, endPoint y: 129, distance: 171.2
click at [370, 129] on img "Response" at bounding box center [308, 134] width 241 height 10
click at [190, 130] on img "Response" at bounding box center [308, 134] width 241 height 10
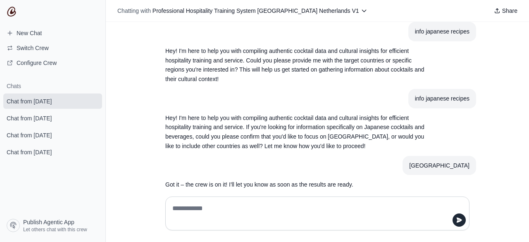
scroll to position [0, 0]
